Goal: Browse casually

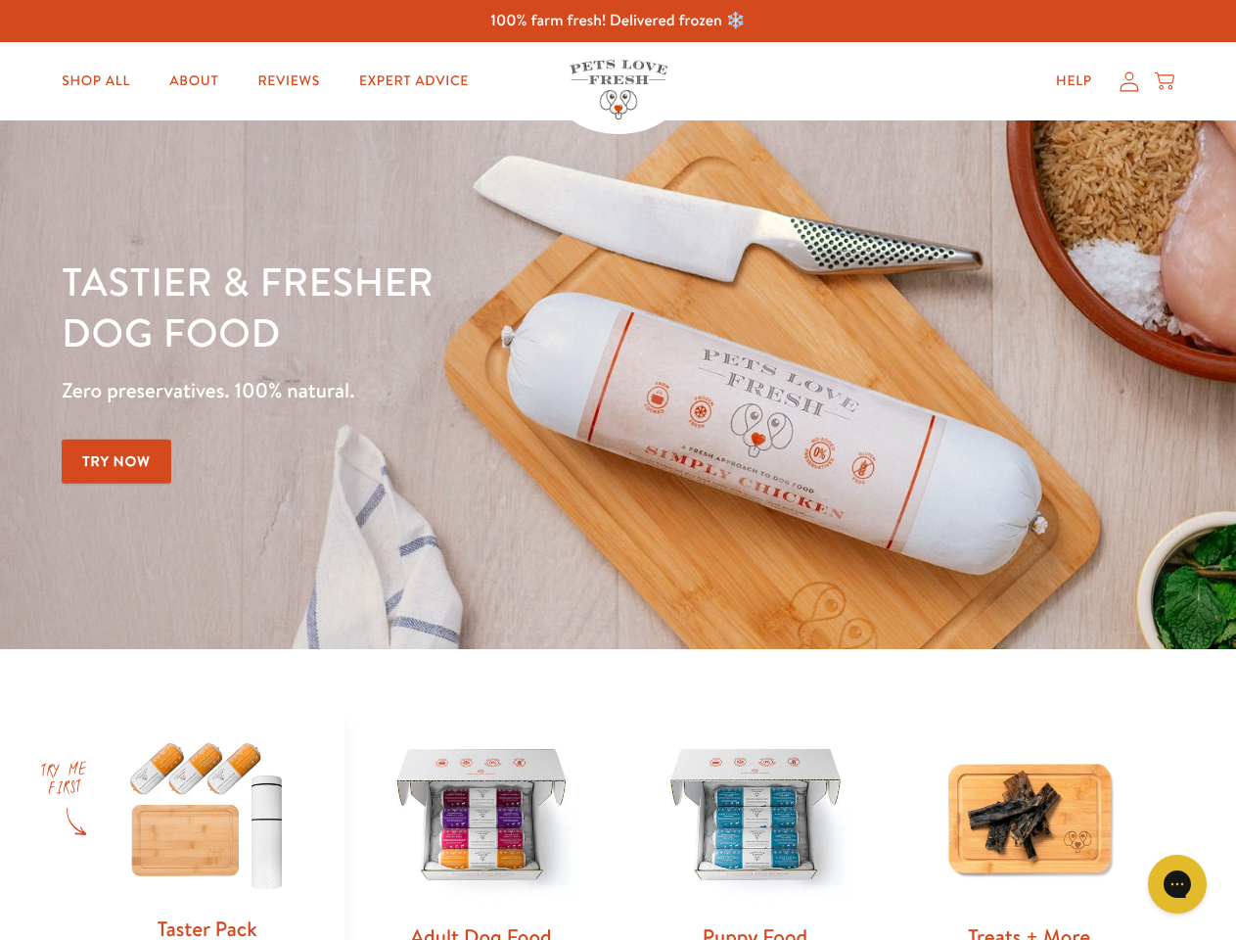
click at [618, 470] on div "Tastier & fresher dog food Zero preservatives. 100% natural. Try Now" at bounding box center [433, 384] width 742 height 258
click at [1177, 884] on icon "Gorgias live chat" at bounding box center [1177, 883] width 19 height 19
